Goal: Book appointment/travel/reservation

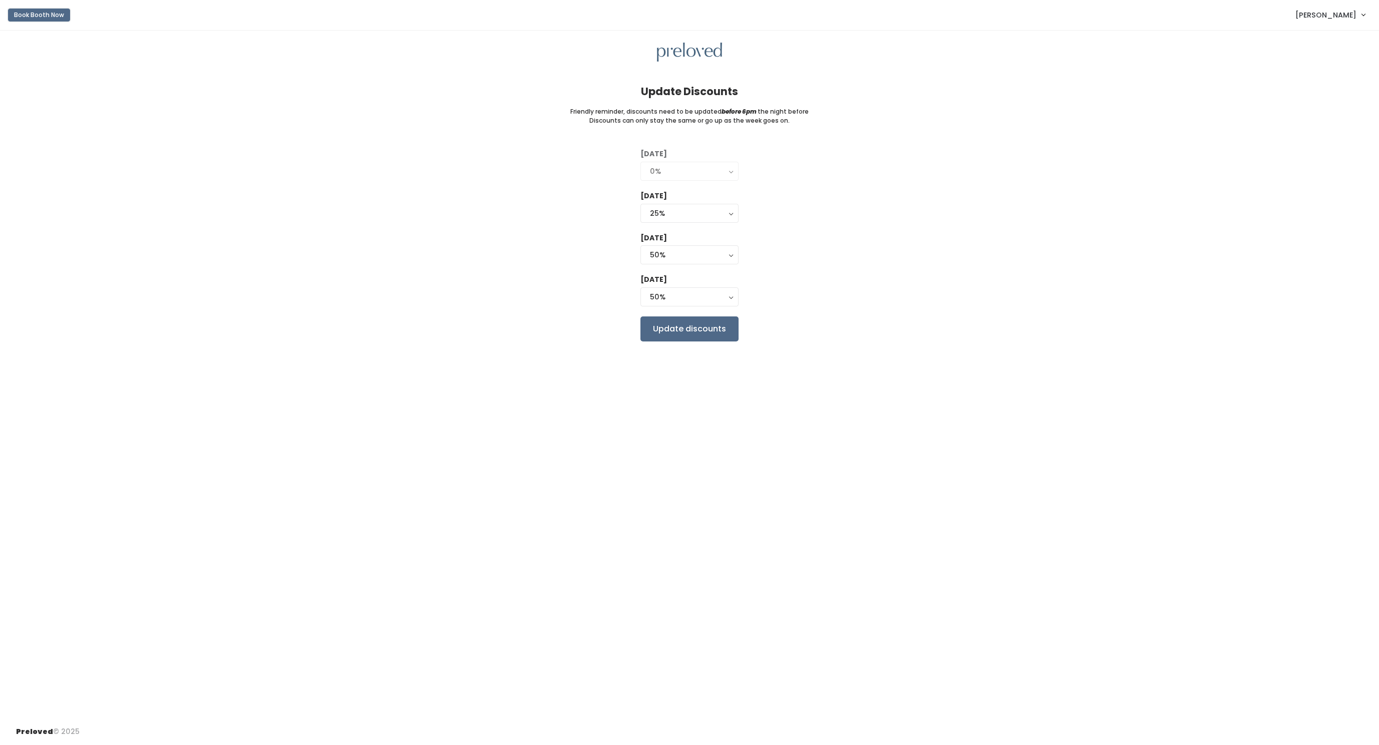
click at [46, 13] on button "Book Booth Now" at bounding box center [39, 15] width 62 height 13
